Goal: Transaction & Acquisition: Purchase product/service

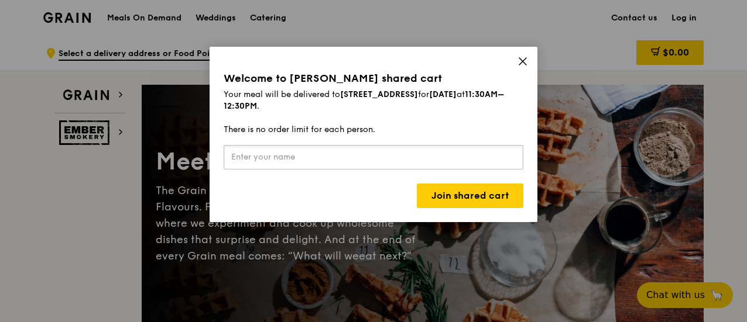
click at [382, 160] on input "text" at bounding box center [374, 157] width 300 height 25
type input "S"
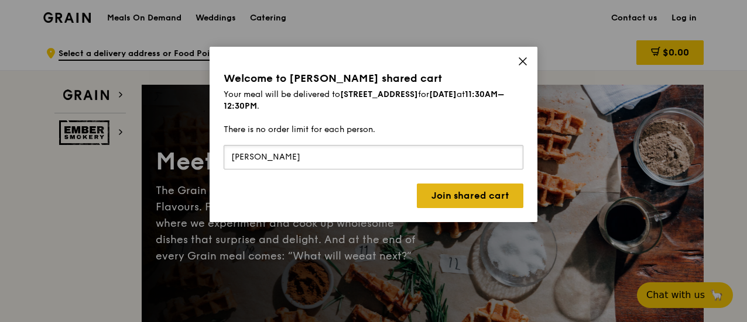
type input "[PERSON_NAME]"
click at [438, 195] on link "Join shared cart" at bounding box center [470, 196] width 106 height 25
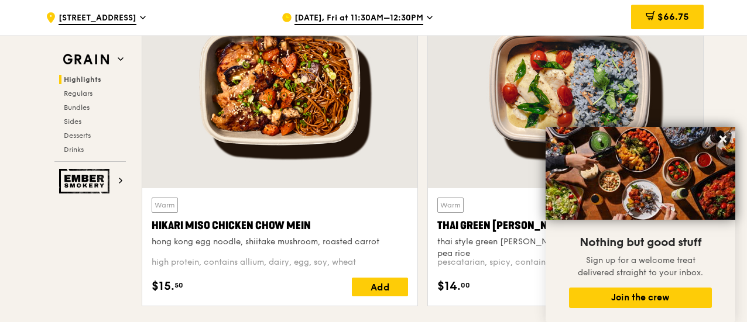
scroll to position [468, 0]
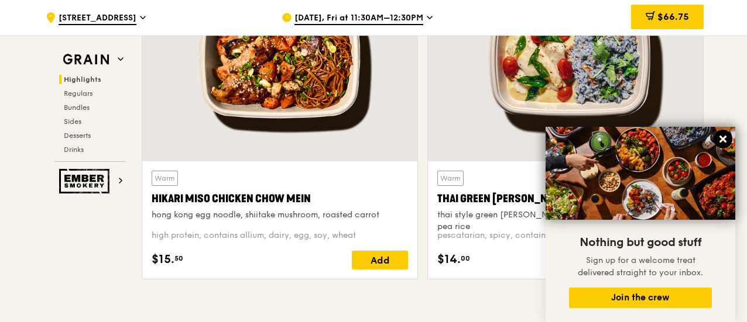
click at [719, 140] on icon at bounding box center [722, 139] width 11 height 11
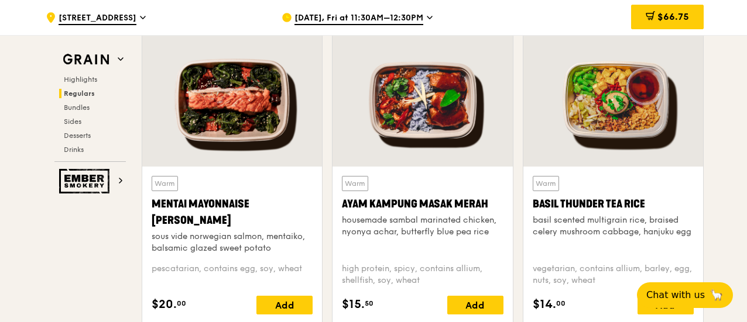
scroll to position [1053, 0]
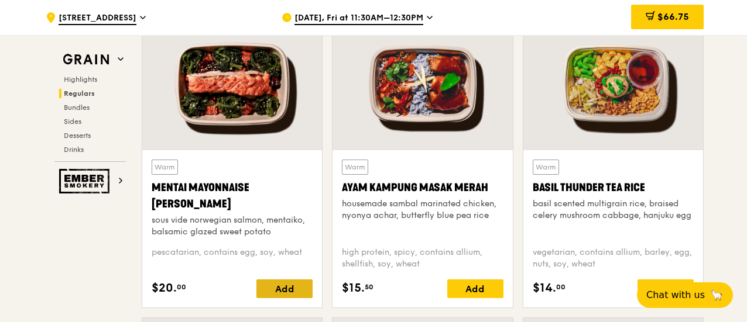
click at [270, 287] on div "Add" at bounding box center [284, 289] width 56 height 19
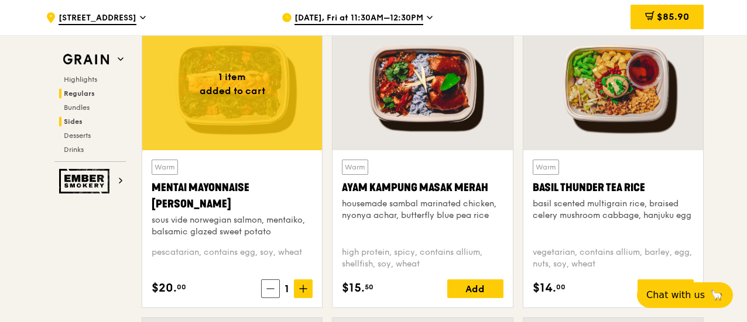
click at [104, 117] on h2 "Sides" at bounding box center [92, 121] width 67 height 9
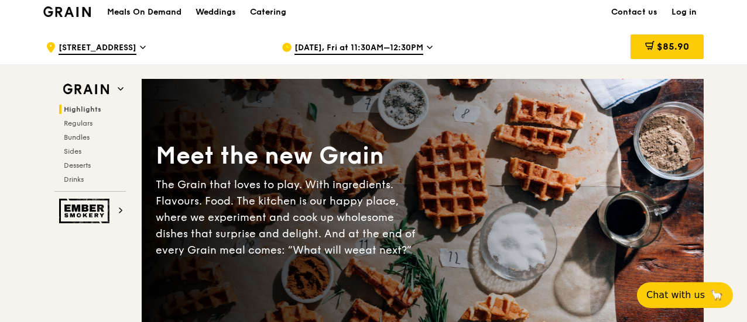
scroll to position [0, 0]
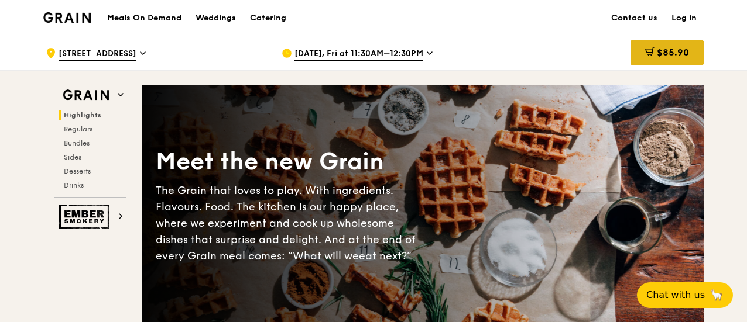
click at [671, 48] on span "$85.90" at bounding box center [672, 52] width 32 height 11
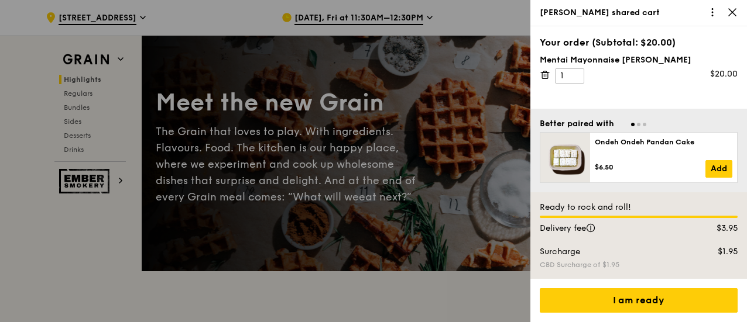
click at [553, 77] on div "Mentai Mayonnaise [PERSON_NAME] 1 $20.00" at bounding box center [638, 68] width 198 height 29
click at [549, 77] on icon at bounding box center [544, 75] width 11 height 11
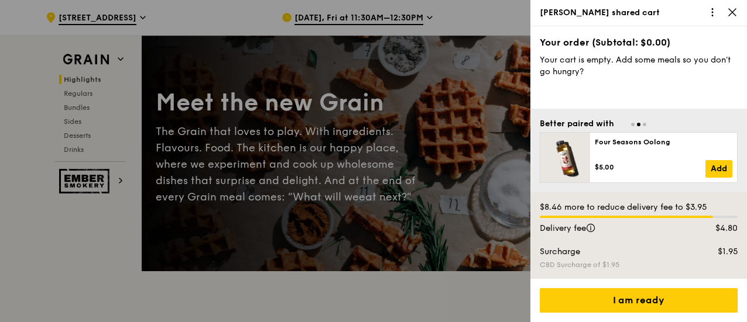
click at [731, 10] on icon at bounding box center [732, 12] width 11 height 11
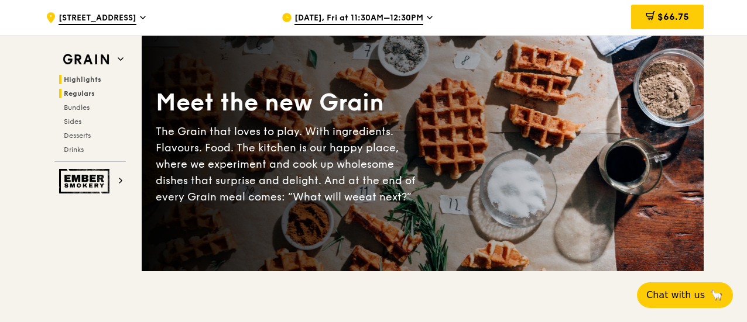
click at [99, 92] on h2 "Regulars" at bounding box center [92, 93] width 67 height 9
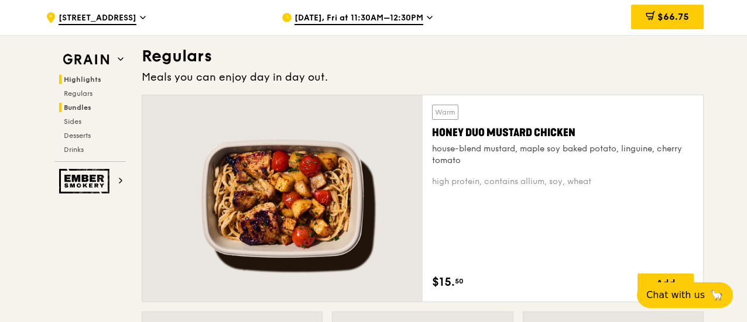
click at [92, 106] on h2 "Bundles" at bounding box center [92, 107] width 67 height 9
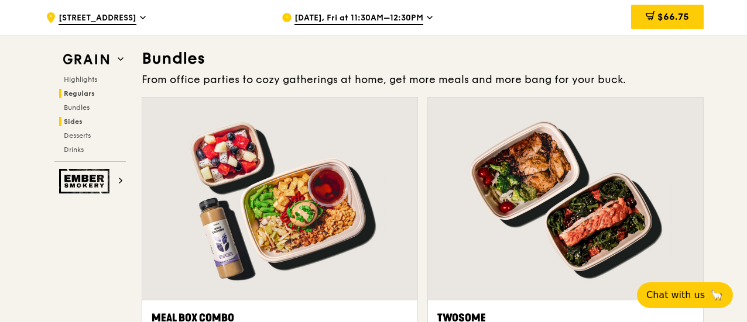
click at [86, 119] on h2 "Sides" at bounding box center [92, 121] width 67 height 9
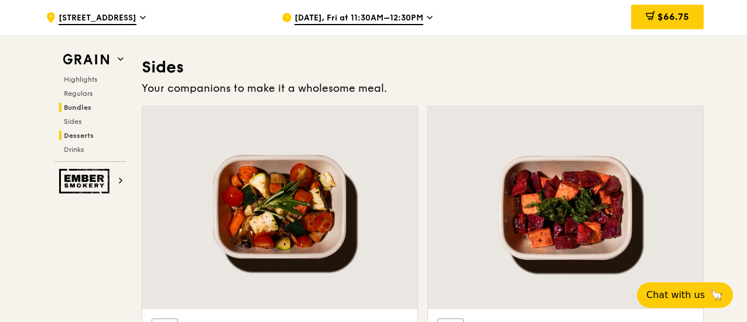
click at [88, 135] on span "Desserts" at bounding box center [79, 136] width 30 height 8
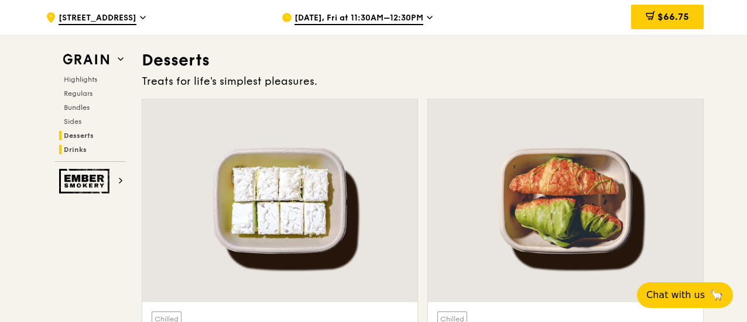
click at [81, 148] on span "Drinks" at bounding box center [75, 150] width 23 height 8
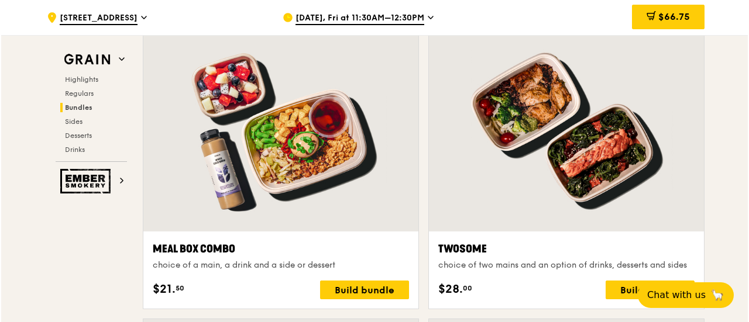
scroll to position [1755, 0]
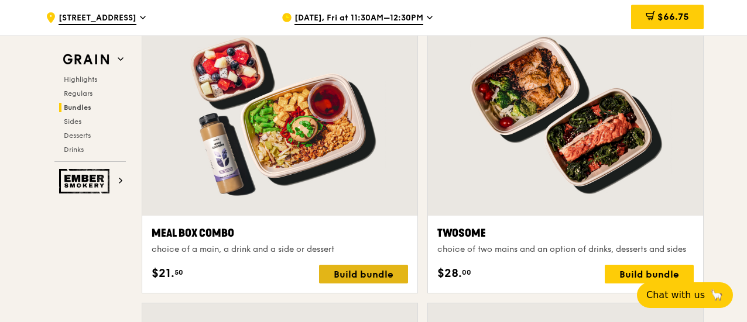
click at [369, 276] on div "Build bundle" at bounding box center [363, 274] width 89 height 19
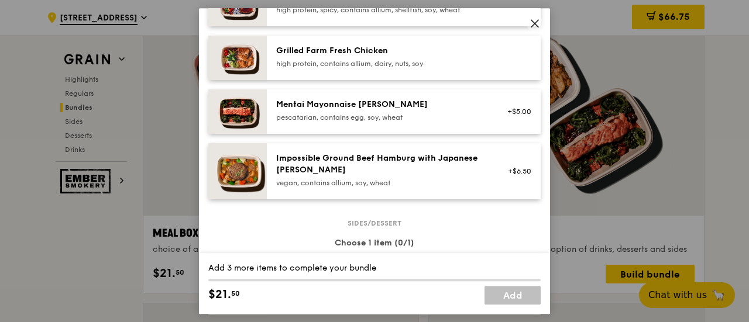
click at [402, 122] on div "pescatarian, contains egg, soy, wheat" at bounding box center [381, 117] width 210 height 9
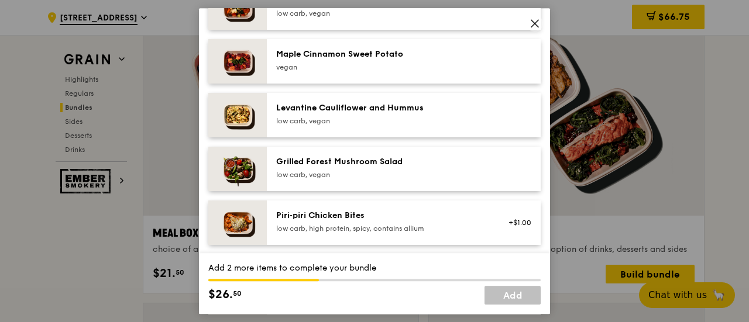
scroll to position [644, 0]
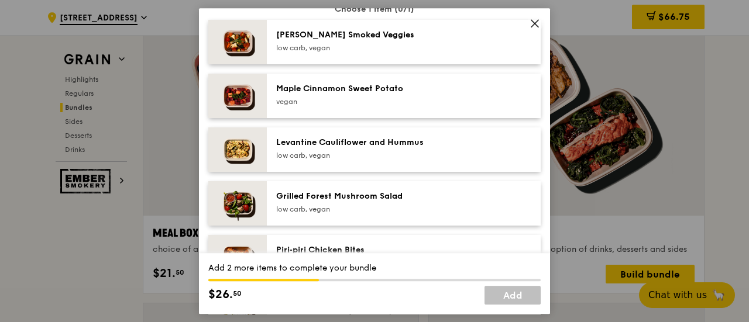
click at [424, 149] on div "Levantine Cauliflower and Hummus" at bounding box center [381, 143] width 210 height 12
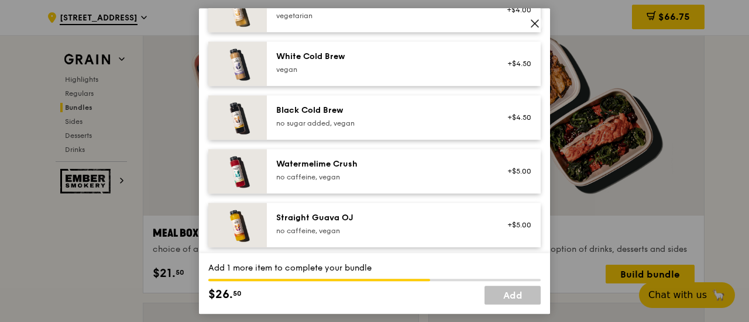
scroll to position [1500, 0]
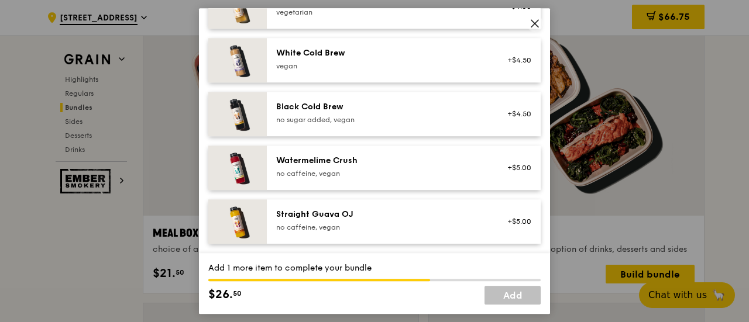
click at [357, 222] on div "Straight Guava OJ no caffeine, vegan" at bounding box center [381, 220] width 210 height 23
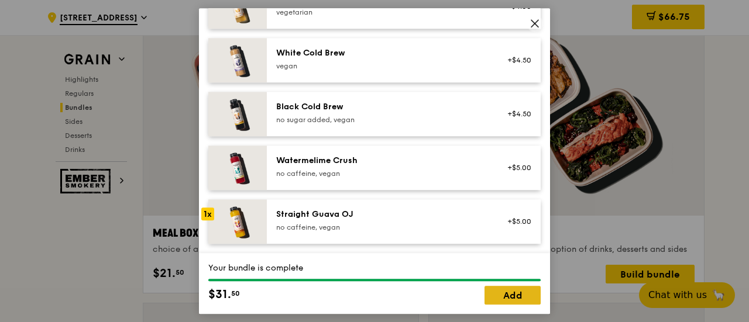
click at [515, 296] on link "Add" at bounding box center [512, 295] width 56 height 19
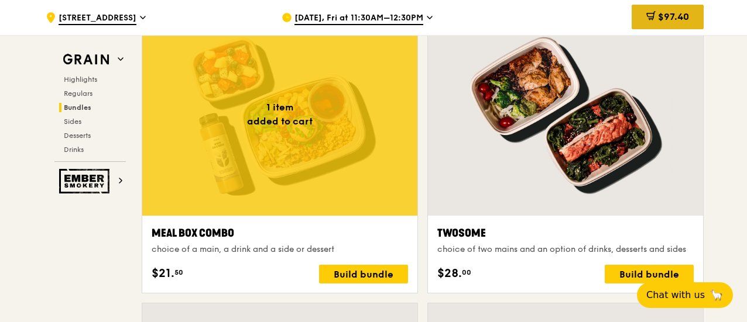
click at [668, 16] on span "$97.40" at bounding box center [673, 16] width 31 height 11
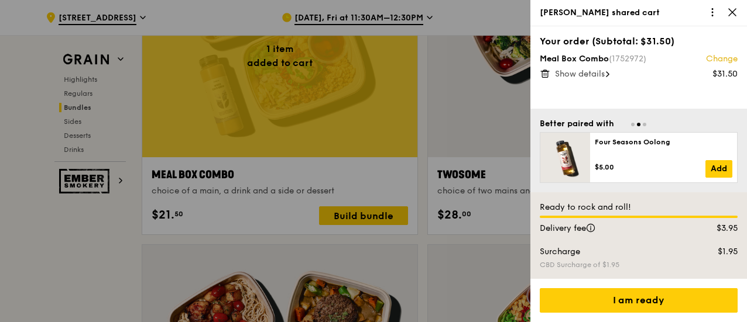
scroll to position [0, 0]
click at [486, 23] on div at bounding box center [373, 161] width 747 height 322
